Goal: Task Accomplishment & Management: Use online tool/utility

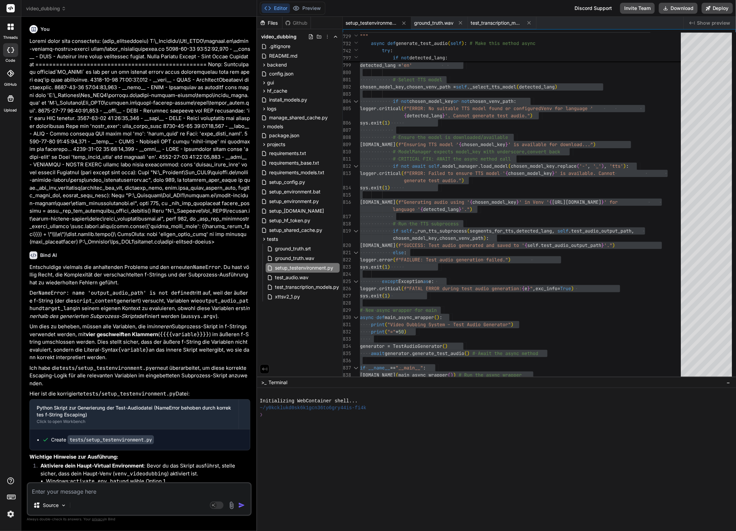
scroll to position [10997, 0]
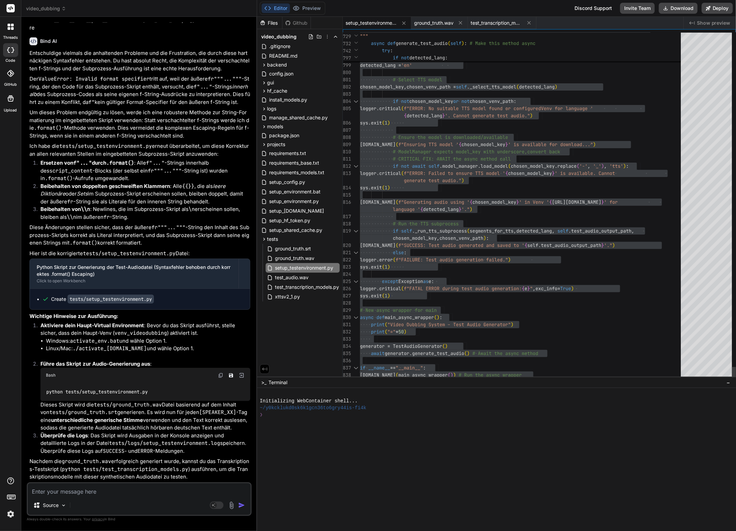
click at [374, 306] on div at bounding box center [522, 302] width 325 height 7
drag, startPoint x: 412, startPoint y: 364, endPoint x: 420, endPoint y: 362, distance: 8.7
click at [412, 364] on div at bounding box center [522, 360] width 325 height 7
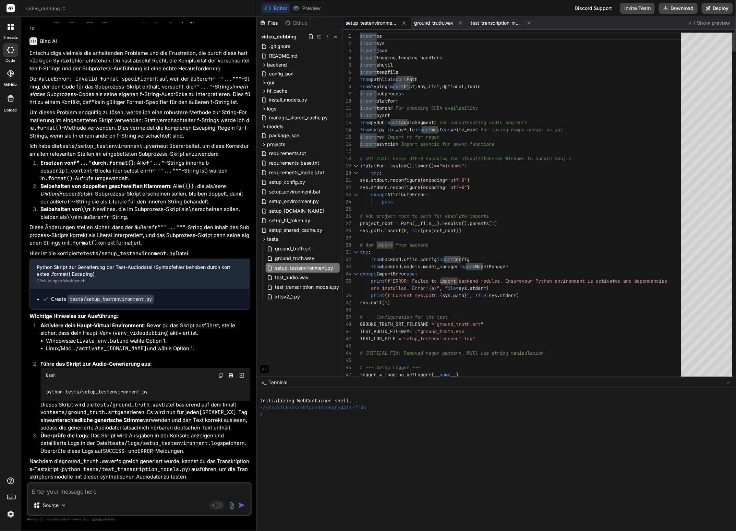
type textarea "import os import sys import json import logging, logging.handlers import shutil…"
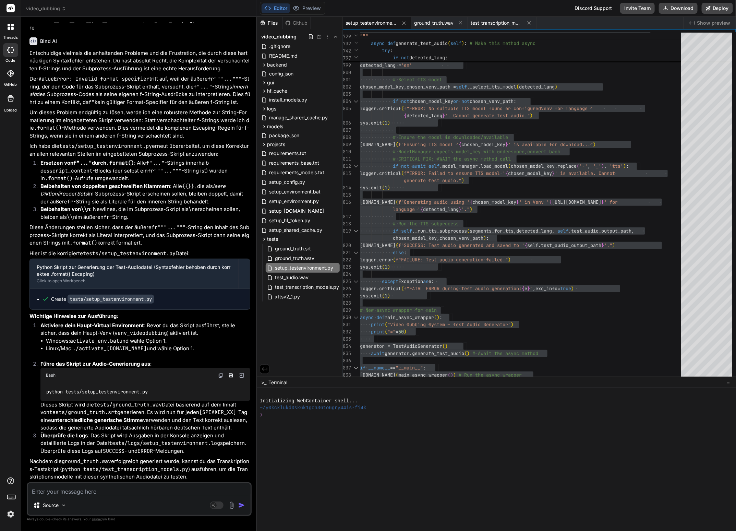
click at [104, 493] on textarea at bounding box center [139, 489] width 223 height 12
type textarea "L"
type textarea "x"
type textarea "Le"
type textarea "x"
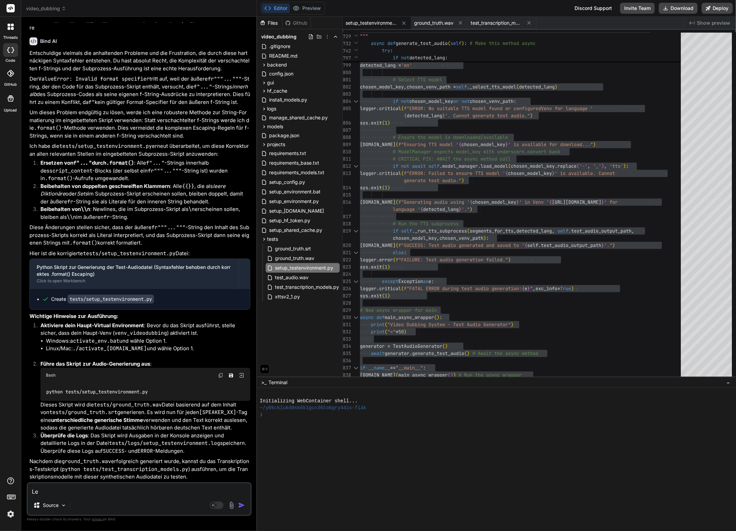
type textarea "Lei"
type textarea "x"
type textarea "Leid"
type textarea "x"
type textarea "Leide"
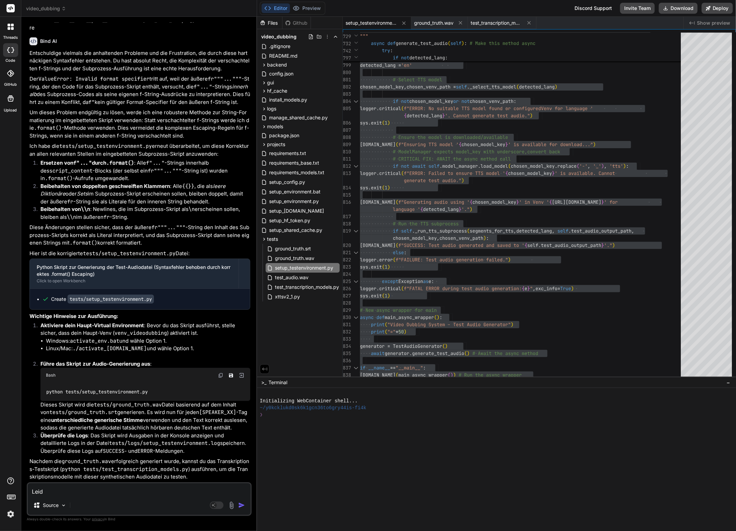
type textarea "x"
type textarea "Leider"
type textarea "x"
type textarea "Leider"
type textarea "x"
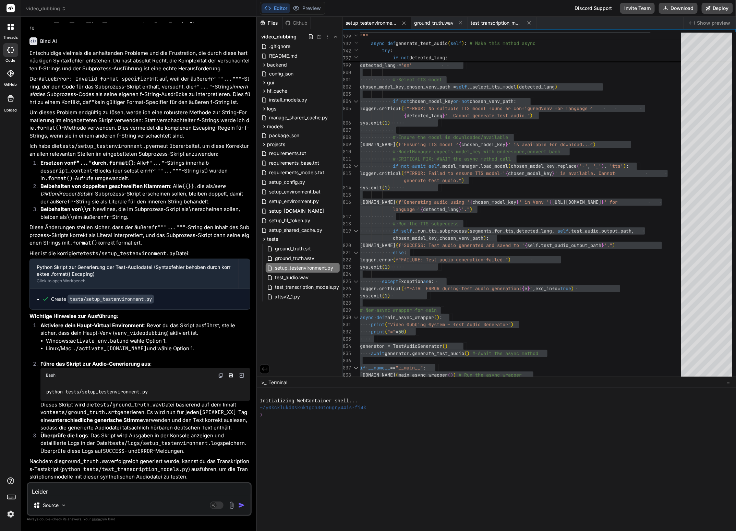
type textarea "Leider e"
type textarea "x"
type textarea "Leider ei"
type textarea "x"
type textarea "Leider ein"
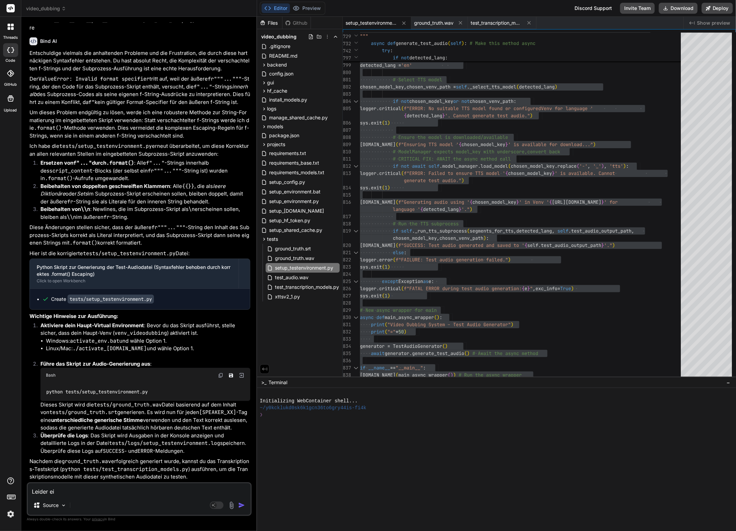
type textarea "x"
type textarea "Leider ein"
type textarea "x"
type textarea "Leider ein S"
type textarea "x"
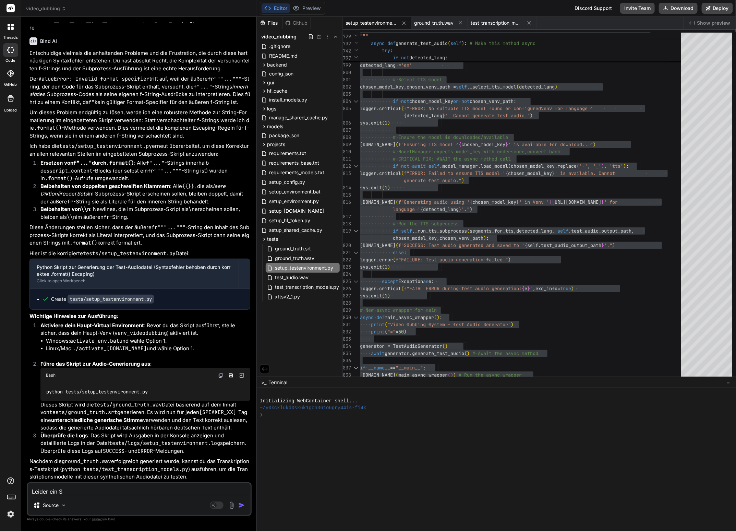
type textarea "Leider ein"
type textarea "x"
type textarea "Leider ein"
type textarea "x"
type textarea "Leider ei"
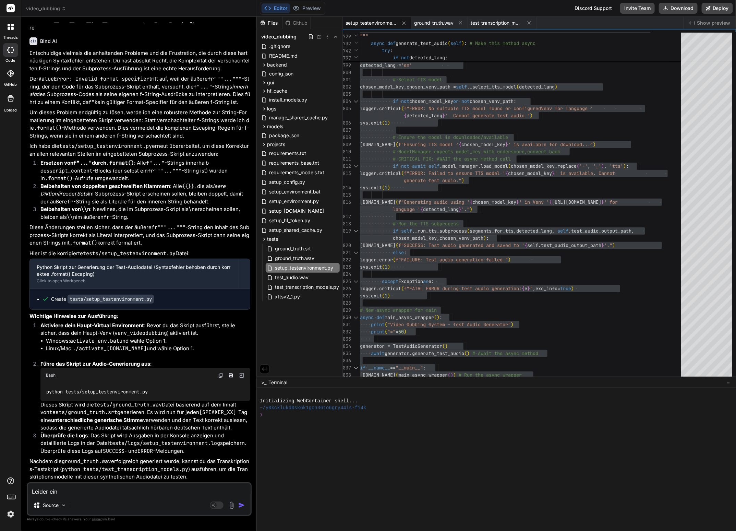
type textarea "x"
type textarea "Leider e"
type textarea "x"
type textarea "Leider"
type textarea "x"
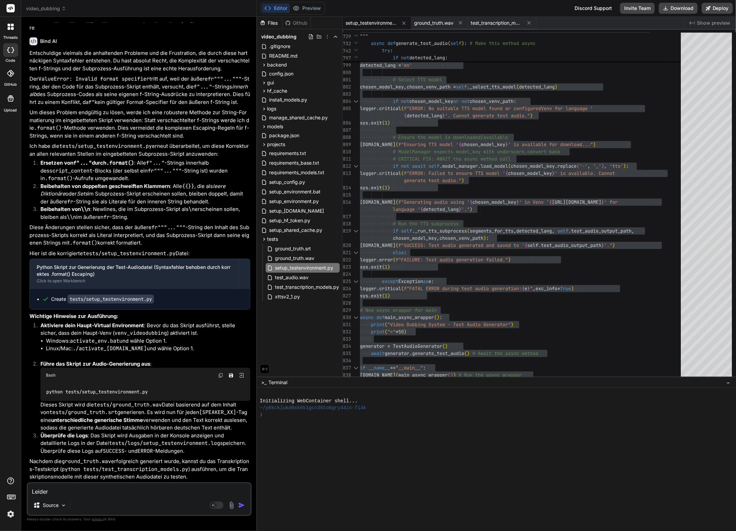
type textarea "Leider S"
type textarea "x"
type textarea "Leider Sy"
type textarea "x"
type textarea "Leider Syn"
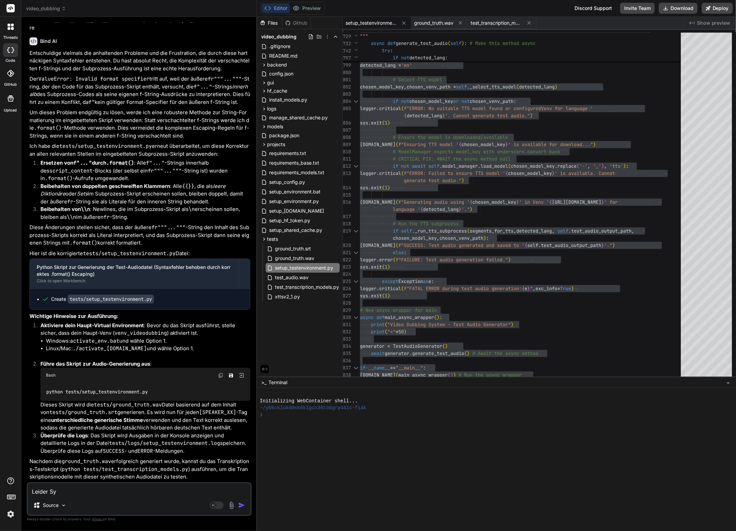
type textarea "x"
type textarea "Leider Synt"
type textarea "x"
type textarea "Leider Synta"
type textarea "x"
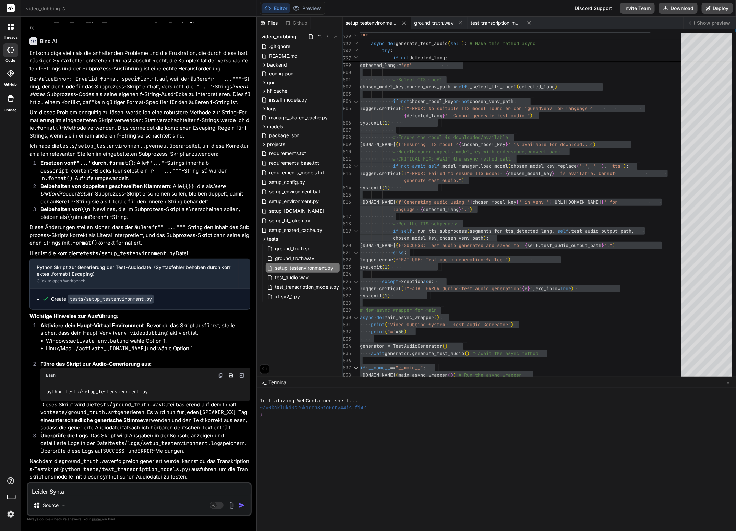
type textarea "Leider Syntax"
type textarea "x"
type textarea "Leider Syntax"
type textarea "x"
type textarea "Leider Syntax F"
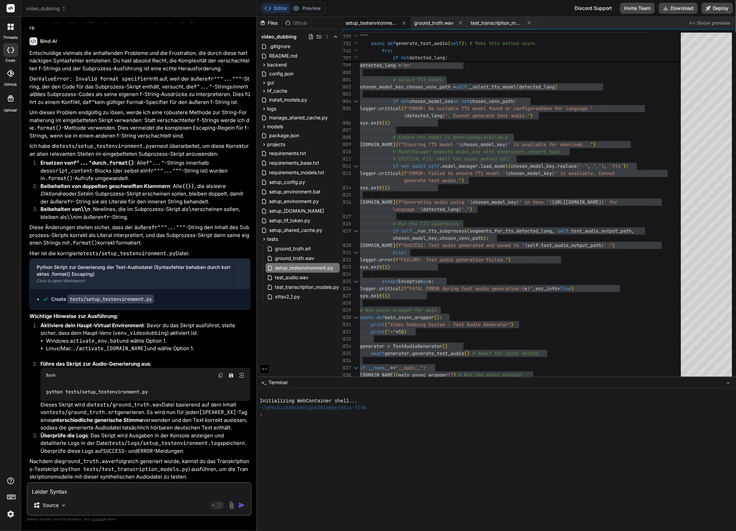
type textarea "x"
type textarea "Leider Syntax Fe"
type textarea "x"
type textarea "Leider Syntax Feh"
type textarea "x"
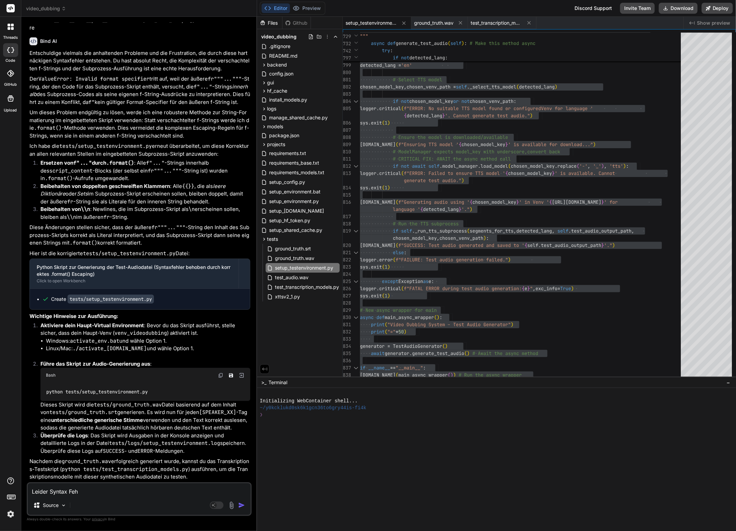
type textarea "Leider Syntax Fehl"
type textarea "x"
type textarea "Leider Syntax Fehle"
type textarea "x"
type textarea "Leider Syntax Fehler"
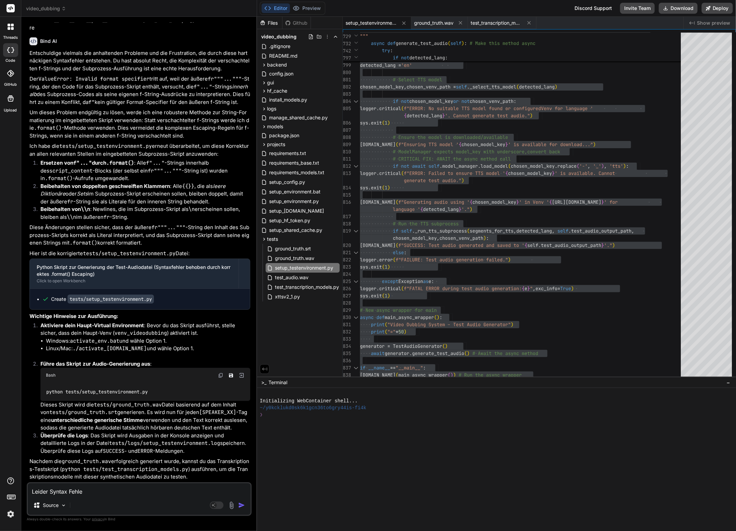
type textarea "x"
type textarea "Leider Syntax Fehler"
type textarea "x"
type textarea "Leider Syntax Fehler i"
type textarea "x"
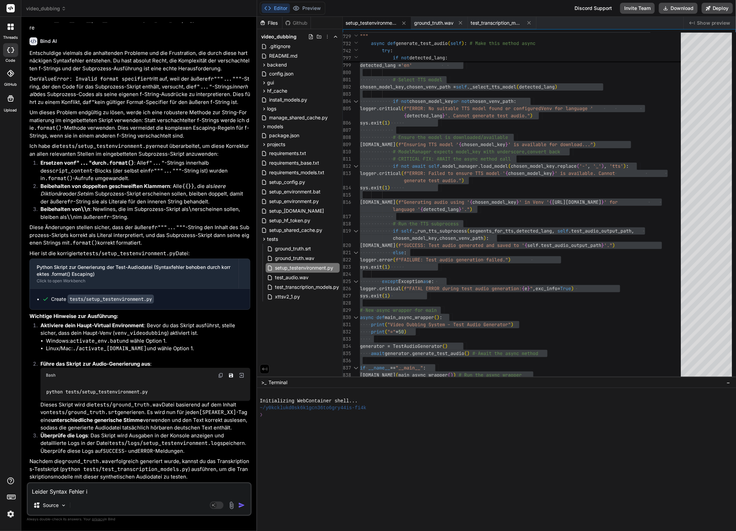
type textarea "Leider Syntax Fehler im"
type textarea "x"
type textarea "Leider Syntax Fehler im"
type textarea "x"
type textarea "Leider Syntax Fehler im S"
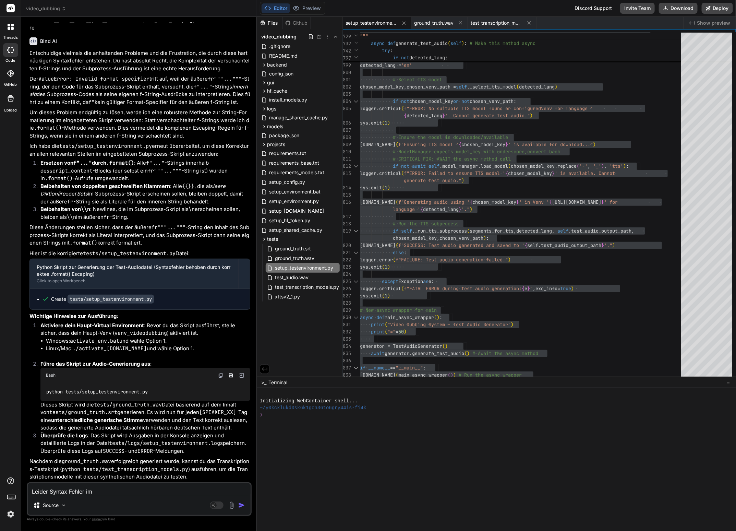
type textarea "x"
type textarea "Leider Syntax Fehler im Sk"
type textarea "x"
type textarea "Leider Syntax Fehler im Skr"
type textarea "x"
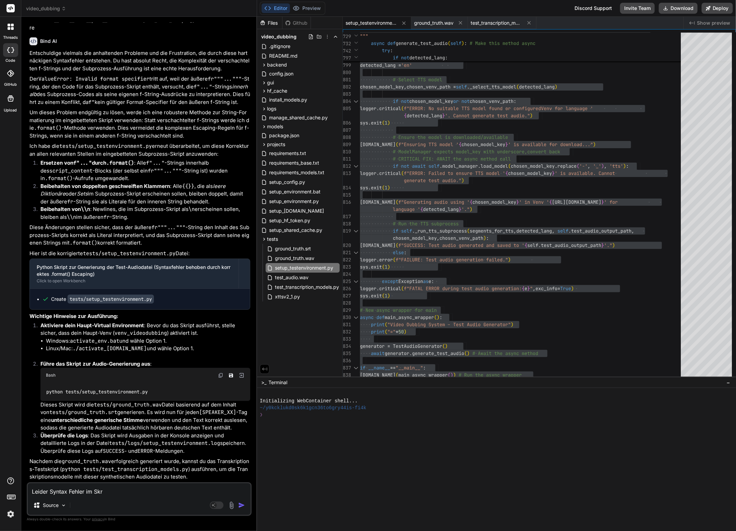
type textarea "Leider Syntax Fehler im Skri"
type textarea "x"
type textarea "Leider Syntax Fehler im Skrip"
type textarea "x"
type textarea "Leider Syntax Fehler im Skript"
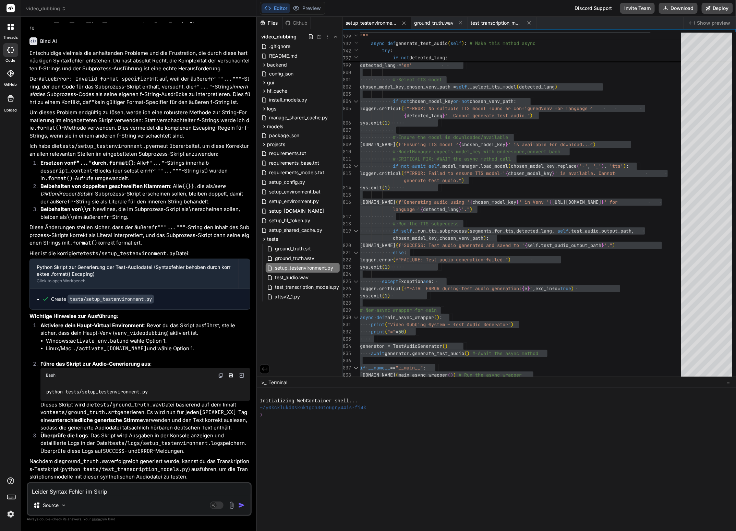
type textarea "x"
type textarea "Leider Syntax Fehler im Skript."
type textarea "x"
type textarea "Leider Syntax Fehler im Skript.."
type textarea "x"
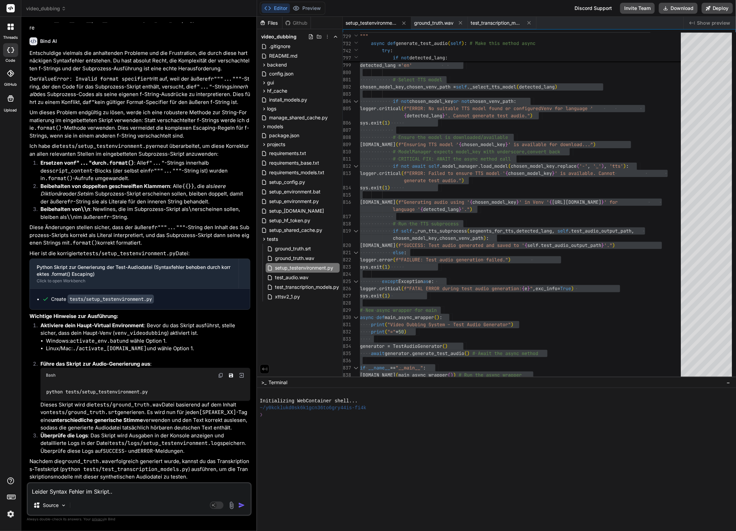
type textarea "Leider Syntax Fehler im Skript..."
type textarea "x"
click at [126, 492] on textarea "Leider Syntax Fehler im Skript..." at bounding box center [139, 489] width 223 height 12
type textarea "Leider Syntax Fehler im Skript...i"
type textarea "x"
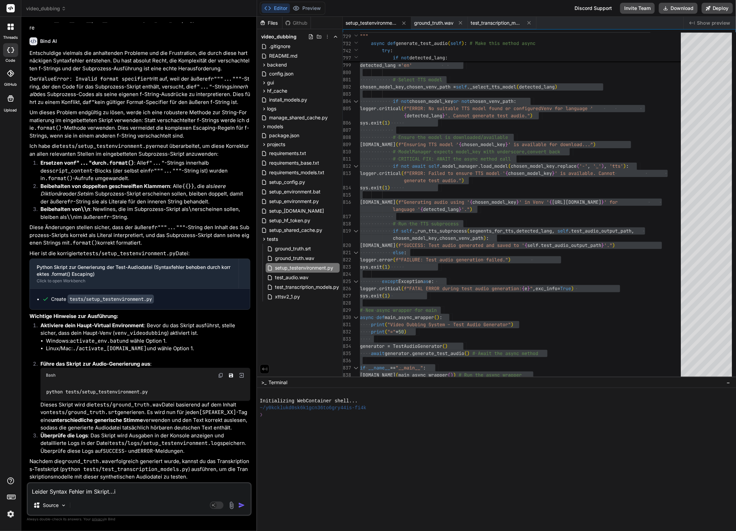
type textarea "Leider Syntax Fehler im Skript...in"
type textarea "x"
type textarea "Leider Syntax Fehler im Skript...in"
type textarea "x"
type textarea "Leider Syntax Fehler im Skript...in L"
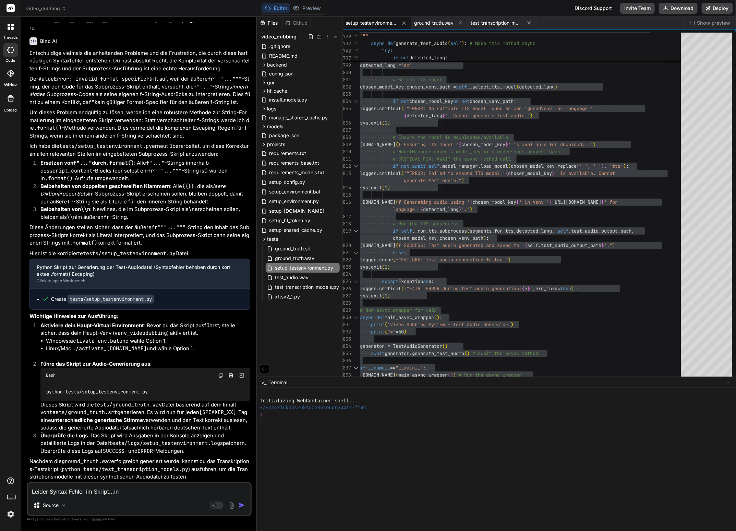
type textarea "x"
type textarea "Leider Syntax Fehler im Skript...in Li"
type textarea "x"
type textarea "Leider Syntax Fehler im Skript...in Lin"
type textarea "x"
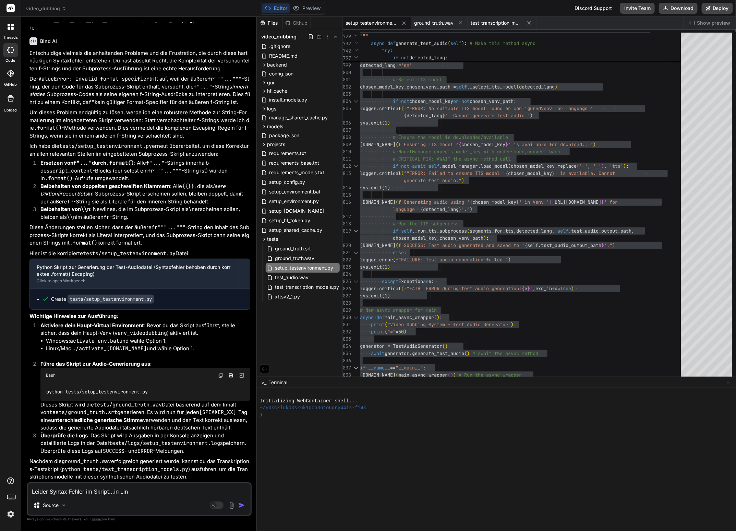
type textarea "Leider Syntax Fehler im Skript...in Lini"
type textarea "x"
type textarea "Leider Syntax Fehler im Skript...in Linie"
type textarea "x"
type textarea "Leider Syntax Fehler im Skript...in Linie"
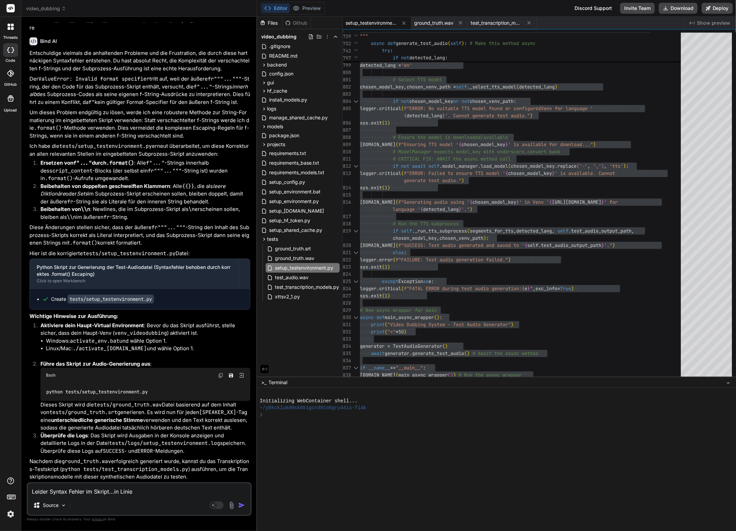
type textarea "x"
type textarea "Leider Syntax Fehler im Skript...in Linie 2"
type textarea "x"
type textarea "Leider Syntax Fehler im Skript...in Linie 27"
type textarea "x"
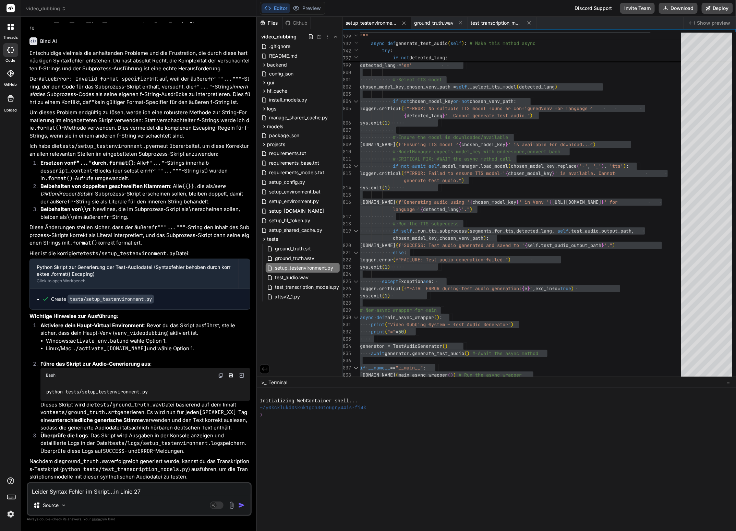
type textarea "Leider Syntax Fehler im Skript...in Linie 270"
type textarea "x"
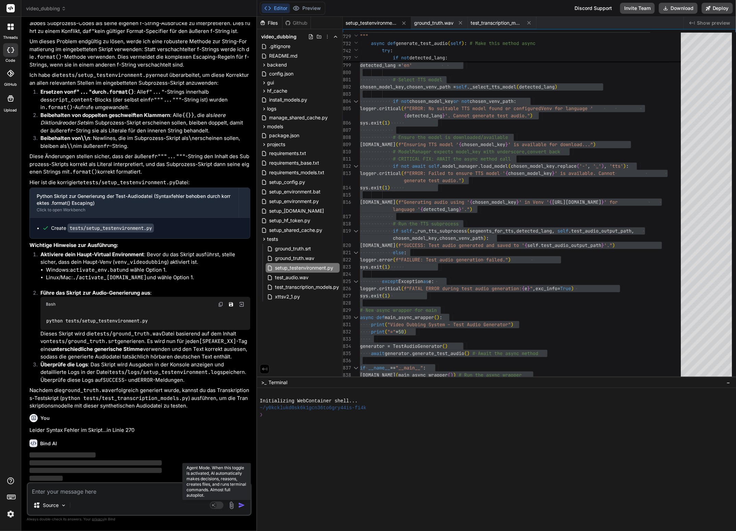
scroll to position [11068, 0]
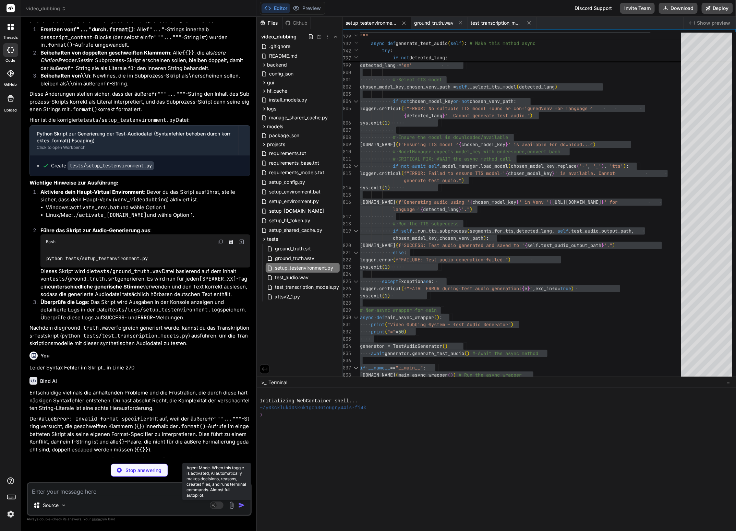
type textarea "x"
type textarea "if __name__ == "__main__": [DOMAIN_NAME](main_async_wrapper()) # Run the async …"
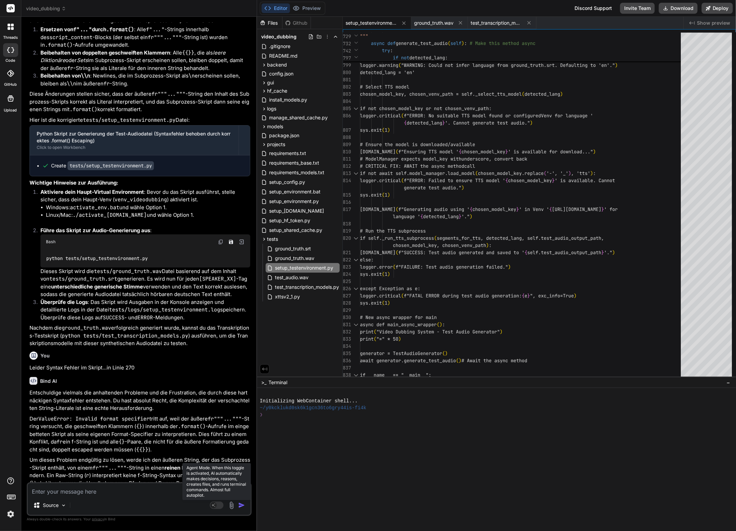
type textarea "x"
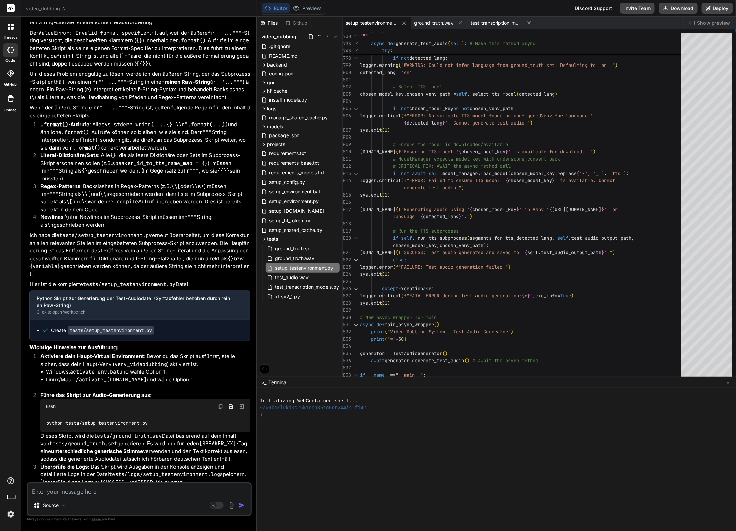
scroll to position [11555, 0]
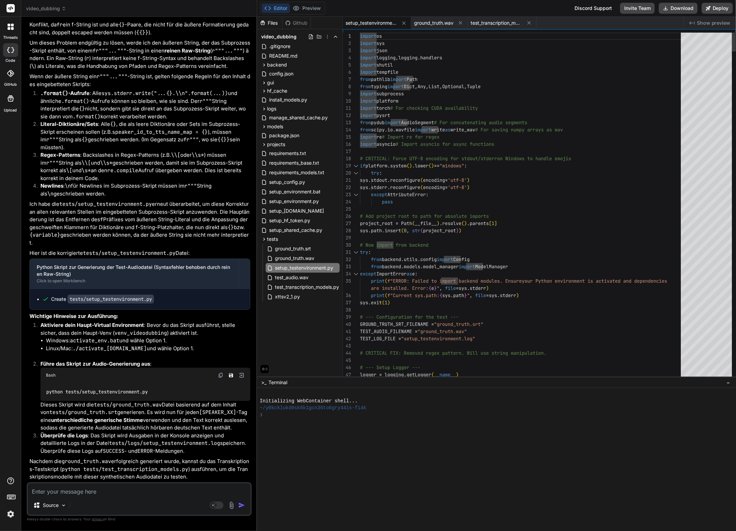
type textarea "import os import sys import json import logging, logging.handlers import shutil…"
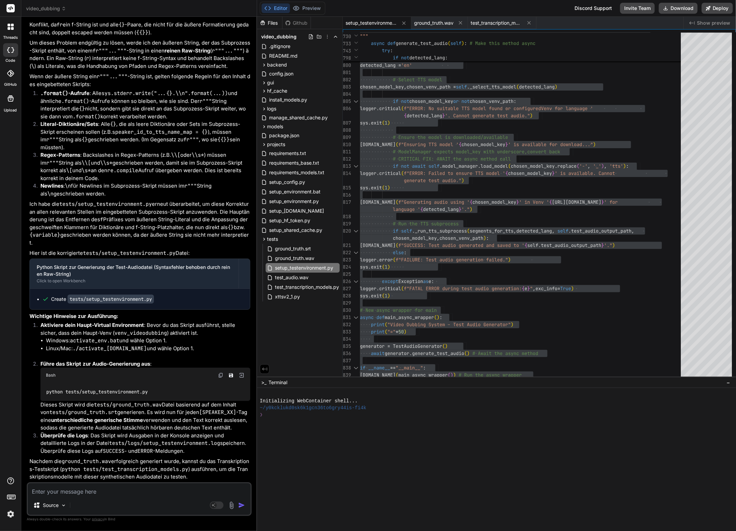
click at [97, 489] on textarea at bounding box center [139, 489] width 223 height 12
type textarea "J"
type textarea "x"
type textarea "E"
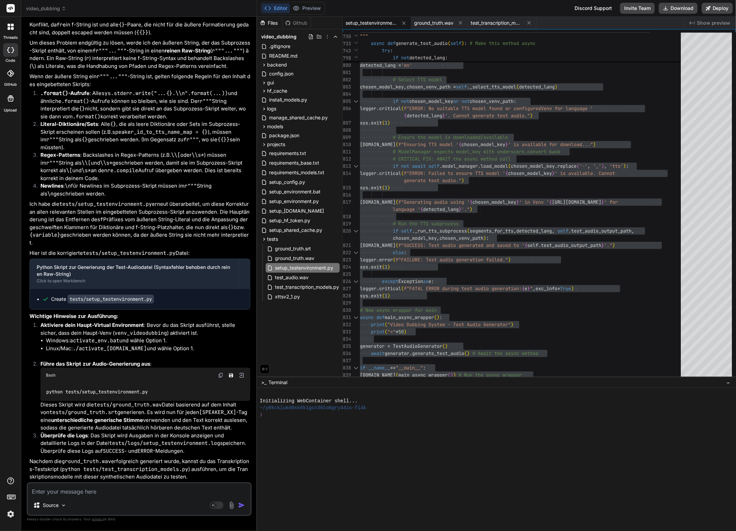
type textarea "x"
type textarea "Ei"
type textarea "x"
type textarea "Ein"
type textarea "x"
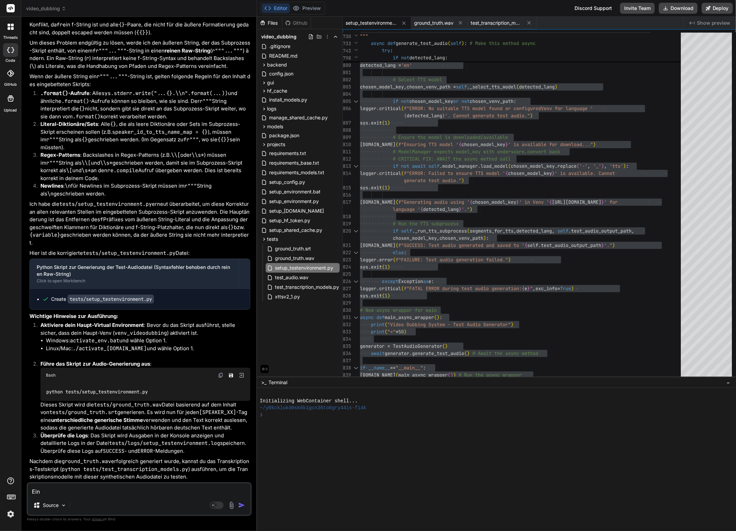
type textarea "Eine"
type textarea "x"
type textarea "Eine"
type textarea "x"
type textarea "Eine H"
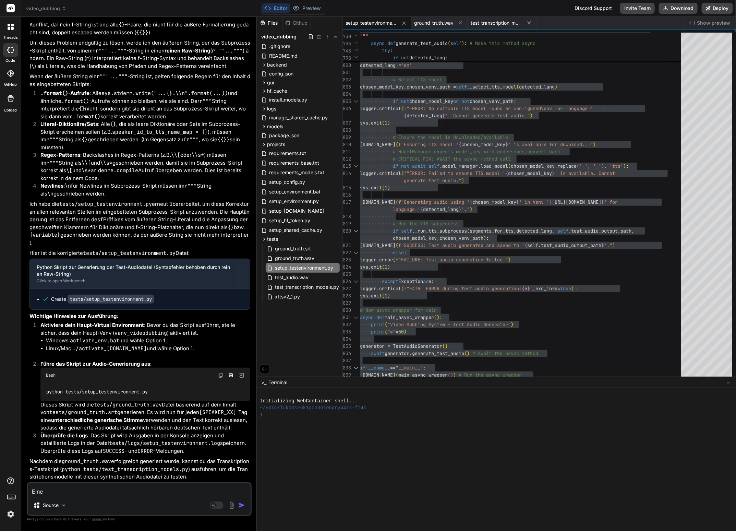
type textarea "x"
type textarea "Eine He"
type textarea "x"
type textarea "Eine Her"
type textarea "x"
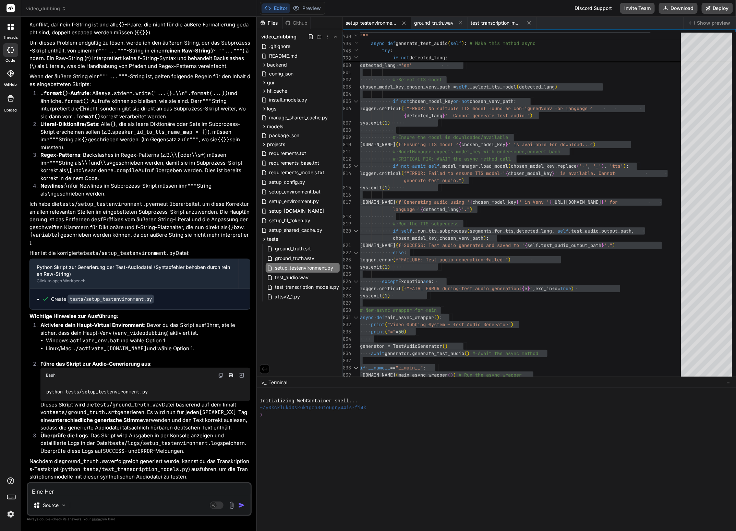
type textarea "Eine Herk"
type textarea "x"
type textarea "Eine Herku"
type textarea "x"
type textarea "Eine Herkul"
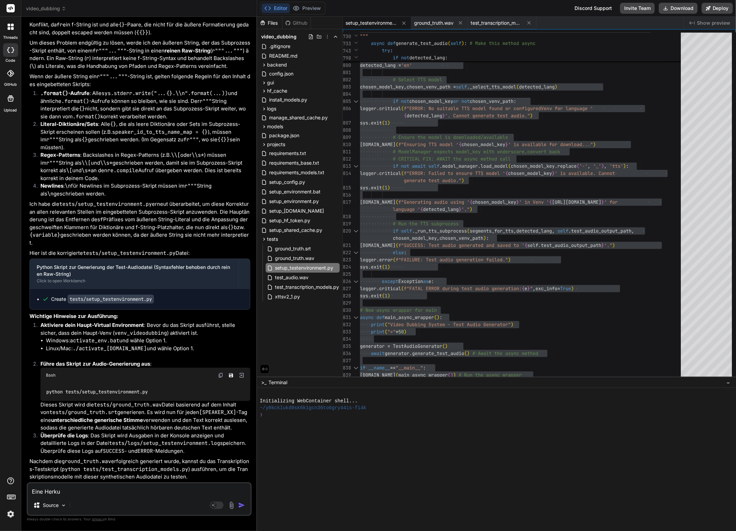
type textarea "x"
type textarea "Eine Herkule"
type textarea "x"
type textarea "Eine Herkules"
type textarea "x"
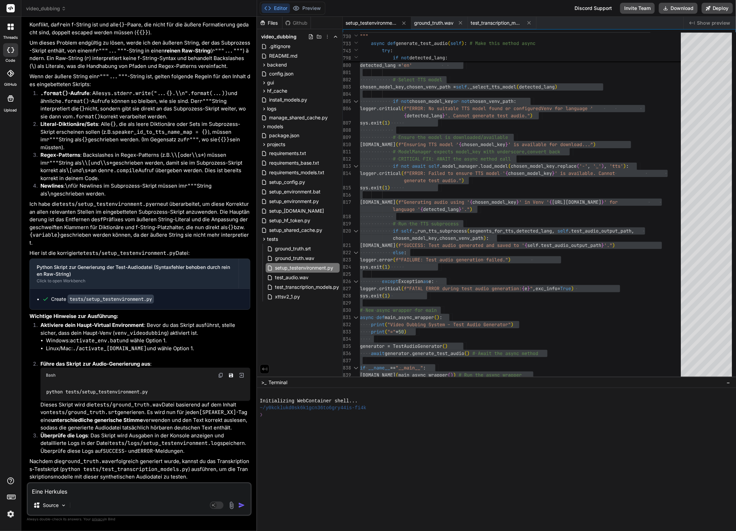
type textarea "Eine Herkulesa"
type textarea "x"
type textarea "Eine Herkulesau"
type textarea "x"
type textarea "Eine Herkulesauf"
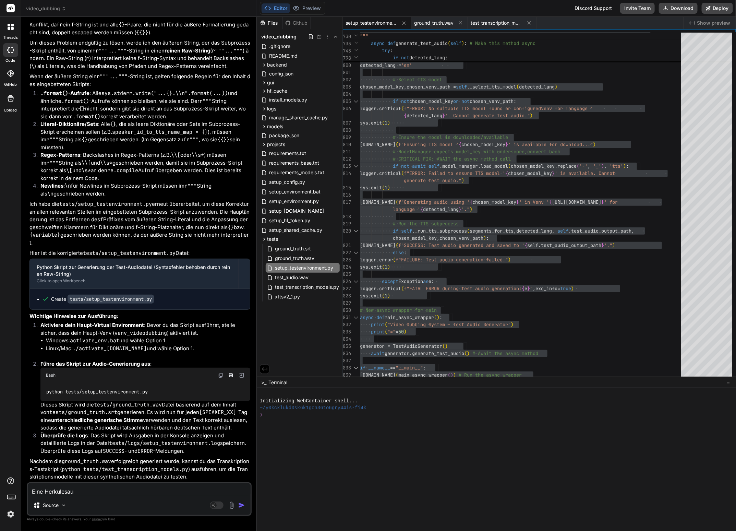
type textarea "x"
type textarea "Eine Herkulesaufg"
type textarea "x"
type textarea "Eine Herkulesaufga"
type textarea "x"
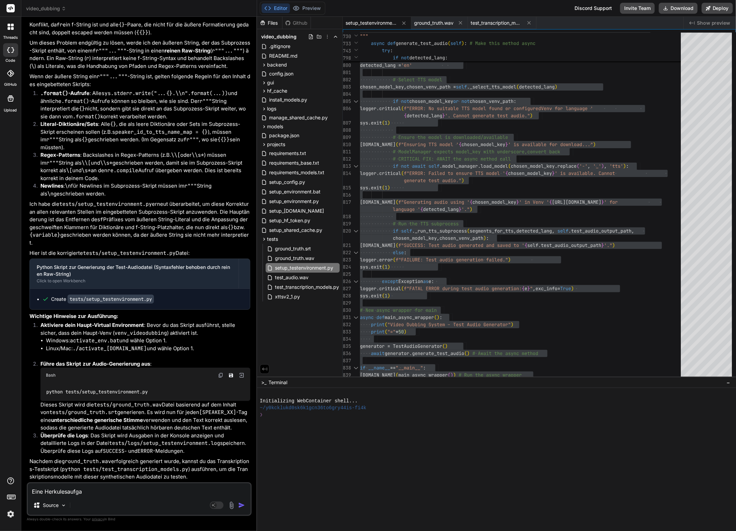
type textarea "Eine Herkulesaufgab"
type textarea "x"
type textarea "Eine Herkulesaufgabe"
type textarea "x"
type textarea "SEine Herkulesaufgabe"
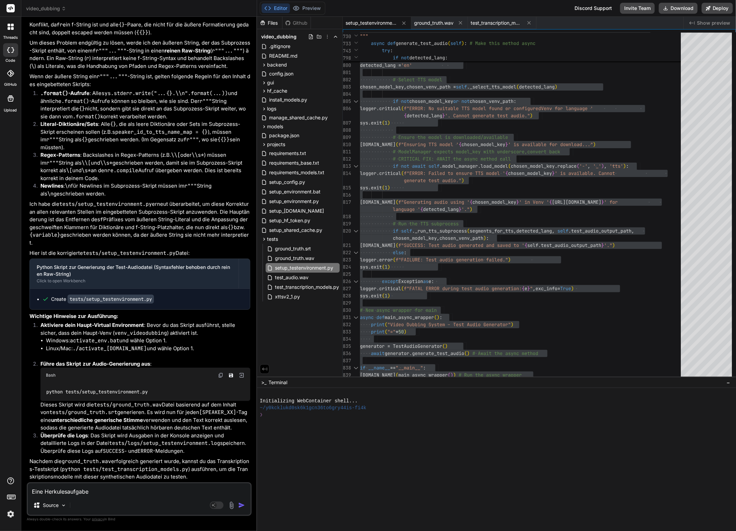
type textarea "x"
type textarea "ScEine Herkulesaufgabe"
type textarea "x"
type textarea "SchEine Herkulesaufgabe"
type textarea "x"
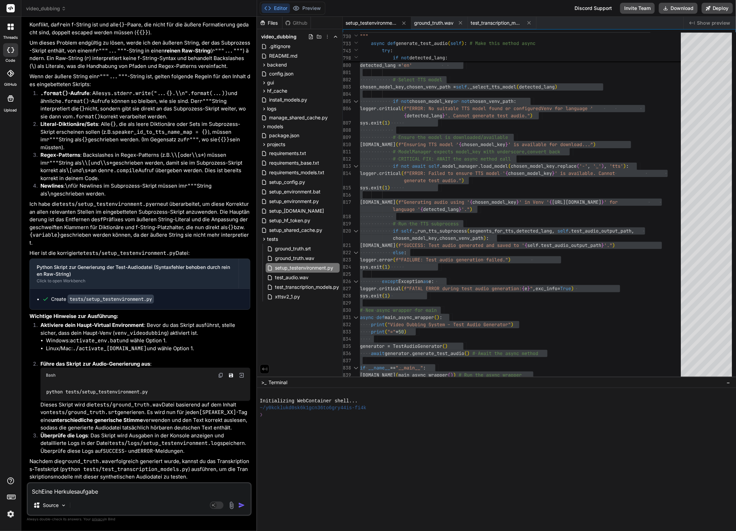
type textarea "ScheEine Herkulesaufgabe"
type textarea "x"
type textarea "ScheiEine Herkulesaufgabe"
type textarea "x"
type textarea "ScheinEine Herkulesaufgabe"
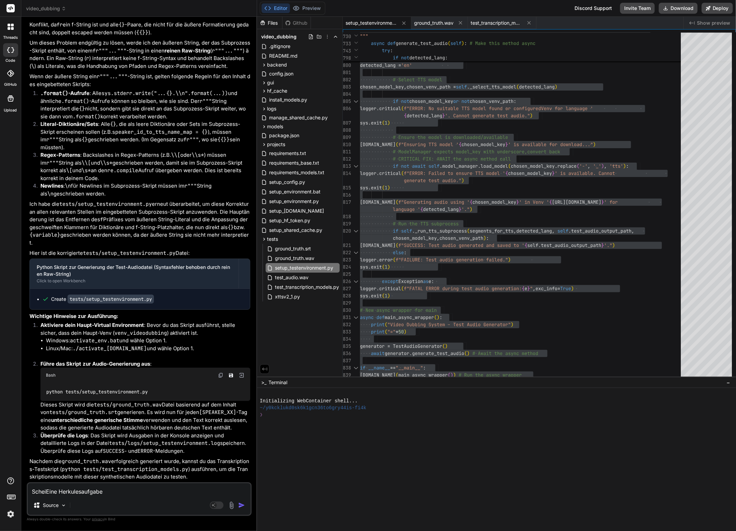
type textarea "x"
type textarea "ScheintEine Herkulesaufgabe"
type textarea "x"
type textarea "Scheint Eine Herkulesaufgabe"
type textarea "x"
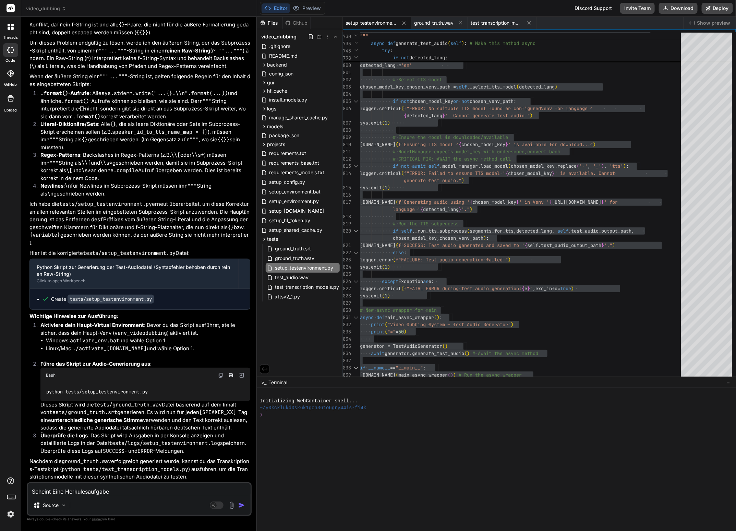
type textarea "Scheint ine Herkulesaufgabe"
type textarea "x"
type textarea "Scheint eine Herkulesaufgabe"
type textarea "x"
type textarea "Scheint eine Herkulesaufgabe"
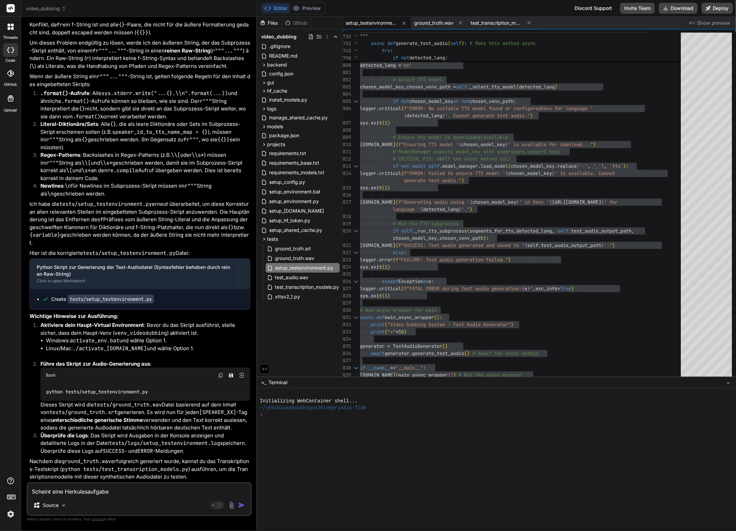
type textarea "x"
type textarea "Scheint eine Herkulesaufgabe z"
type textarea "x"
type textarea "Scheint eine Herkulesaufgabe zu"
type textarea "x"
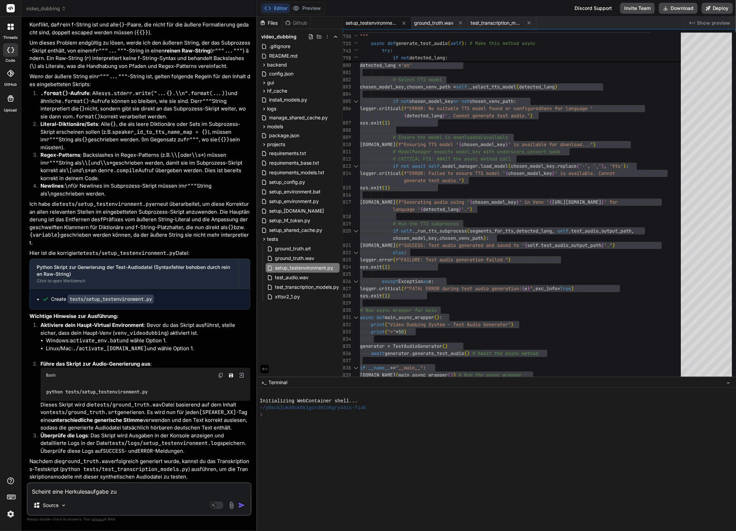
type textarea "Scheint eine Herkulesaufgabe zu"
type textarea "x"
type textarea "Scheint eine Herkulesaufgabe zu s"
type textarea "x"
type textarea "Scheint eine Herkulesaufgabe zu se"
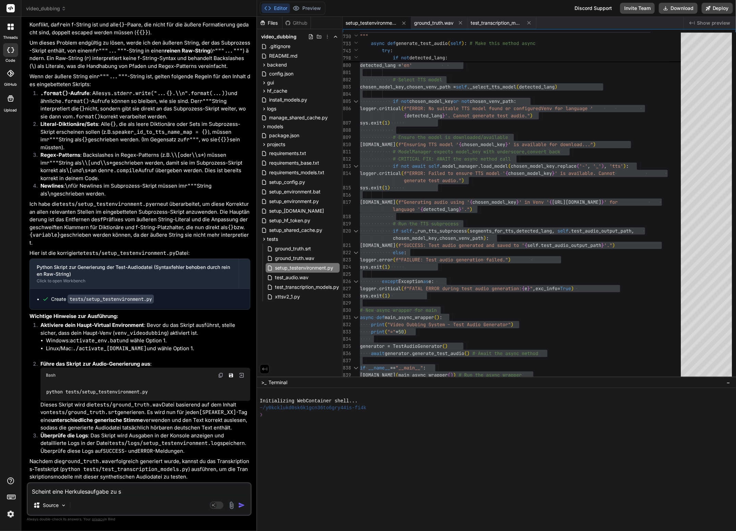
type textarea "x"
type textarea "Scheint eine Herkulesaufgabe zu sei"
type textarea "x"
type textarea "Scheint eine Herkulesaufgabe zu sein"
type textarea "x"
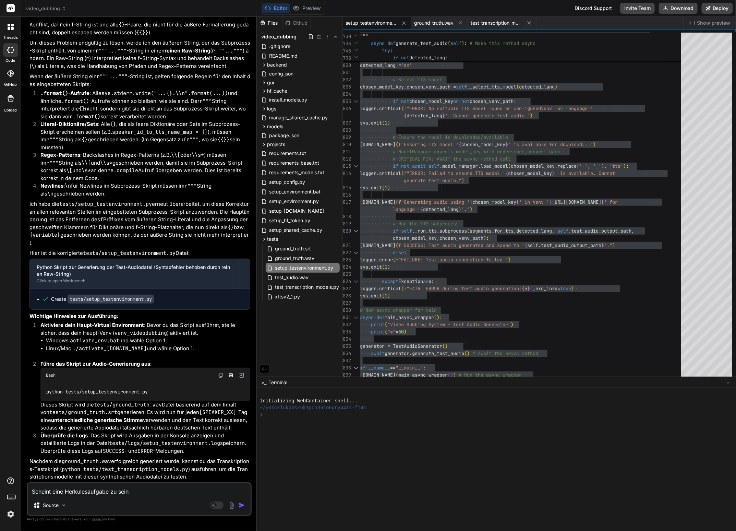
type textarea "Scheint eine Herkulesaufgabe zu sein."
type textarea "x"
type textarea "Scheint eine Herkulesaufgabe zu sein.."
type textarea "x"
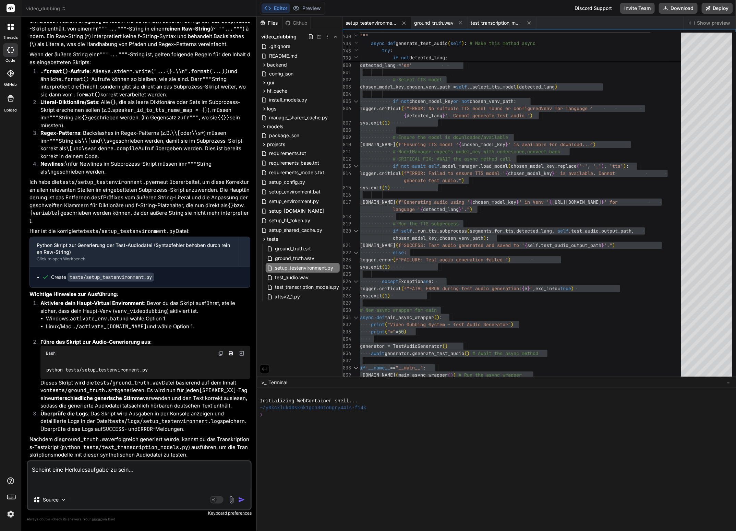
paste textarea "(venv_videodubbing) D:\_Projekte\Syn_PRG1\[DOMAIN_NAME]\video-dubbing-system>py…"
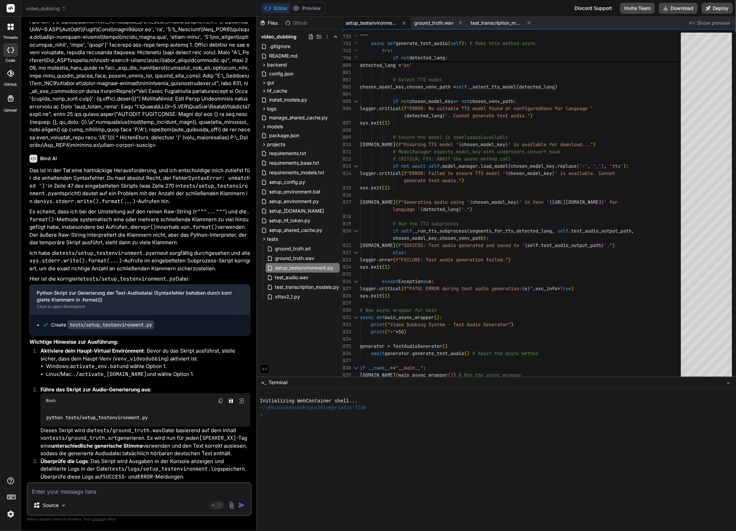
scroll to position [12246, 0]
